Goal: Find specific page/section: Find specific page/section

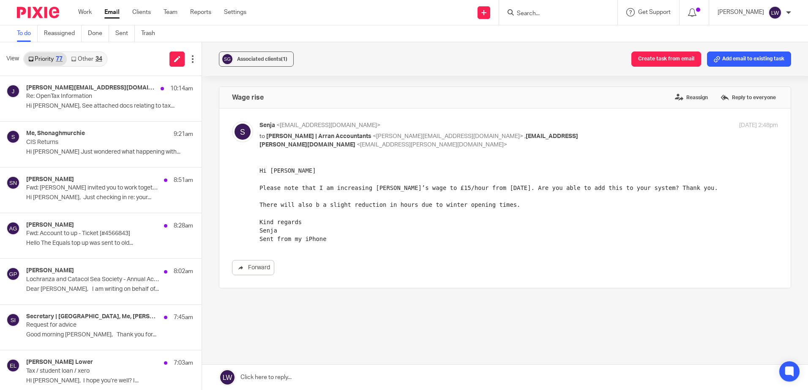
scroll to position [211, 0]
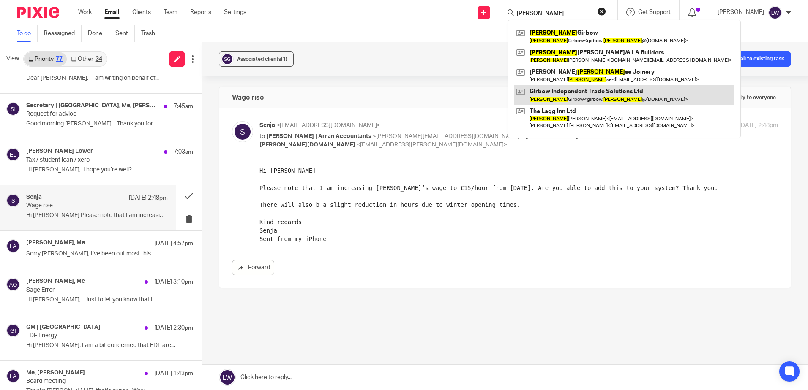
type input "[PERSON_NAME]"
click at [579, 92] on link at bounding box center [624, 94] width 220 height 19
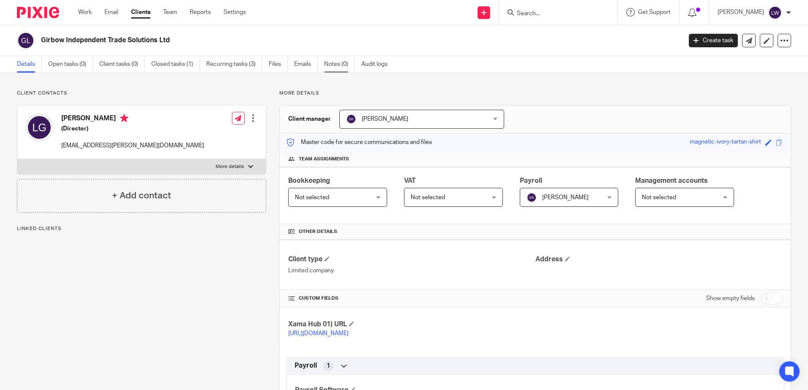
click at [331, 63] on link "Notes (0)" at bounding box center [339, 64] width 31 height 16
